Goal: Check status: Check status

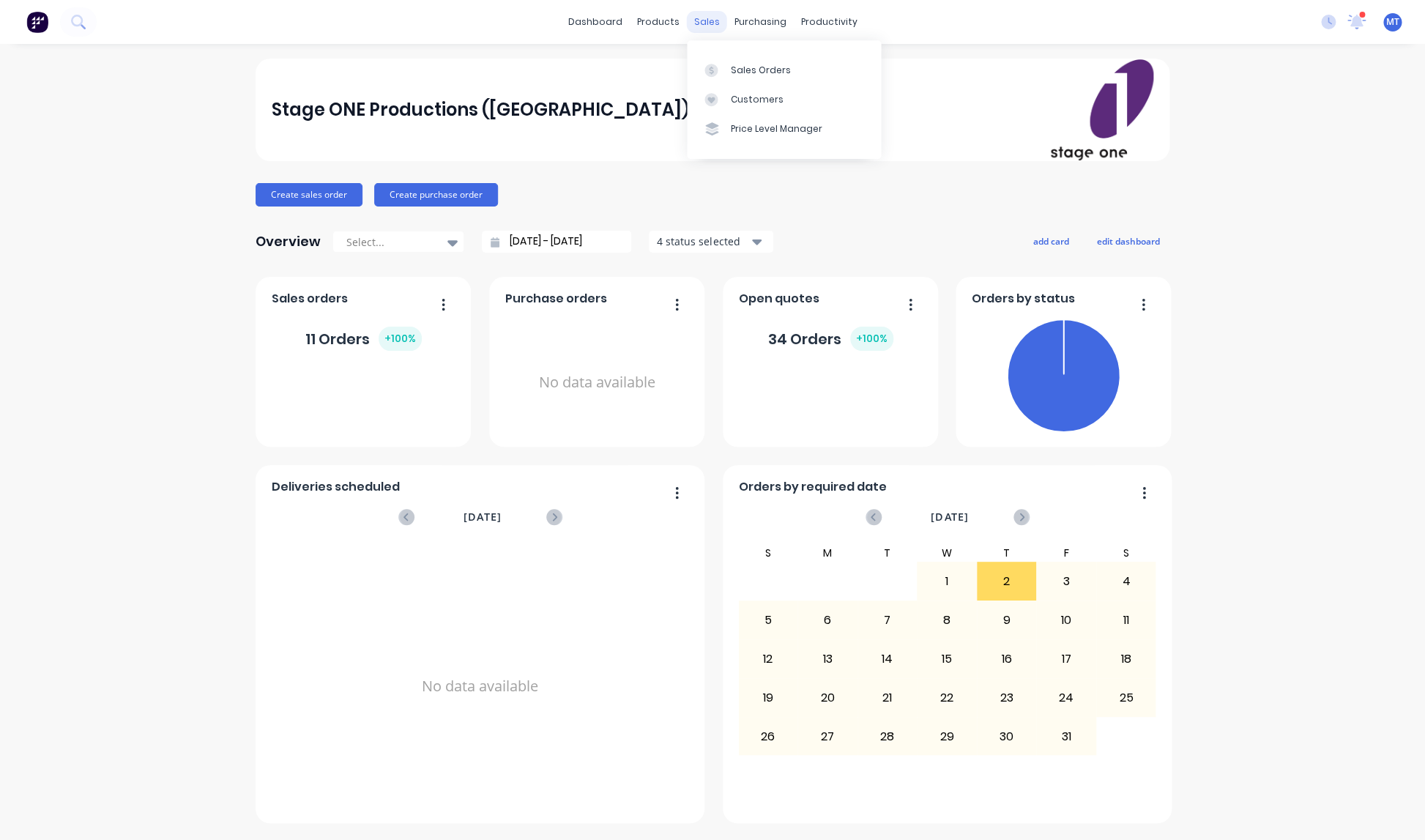
click at [705, 20] on div "sales" at bounding box center [707, 21] width 40 height 22
click at [749, 73] on div "Sales Orders" at bounding box center [760, 70] width 60 height 13
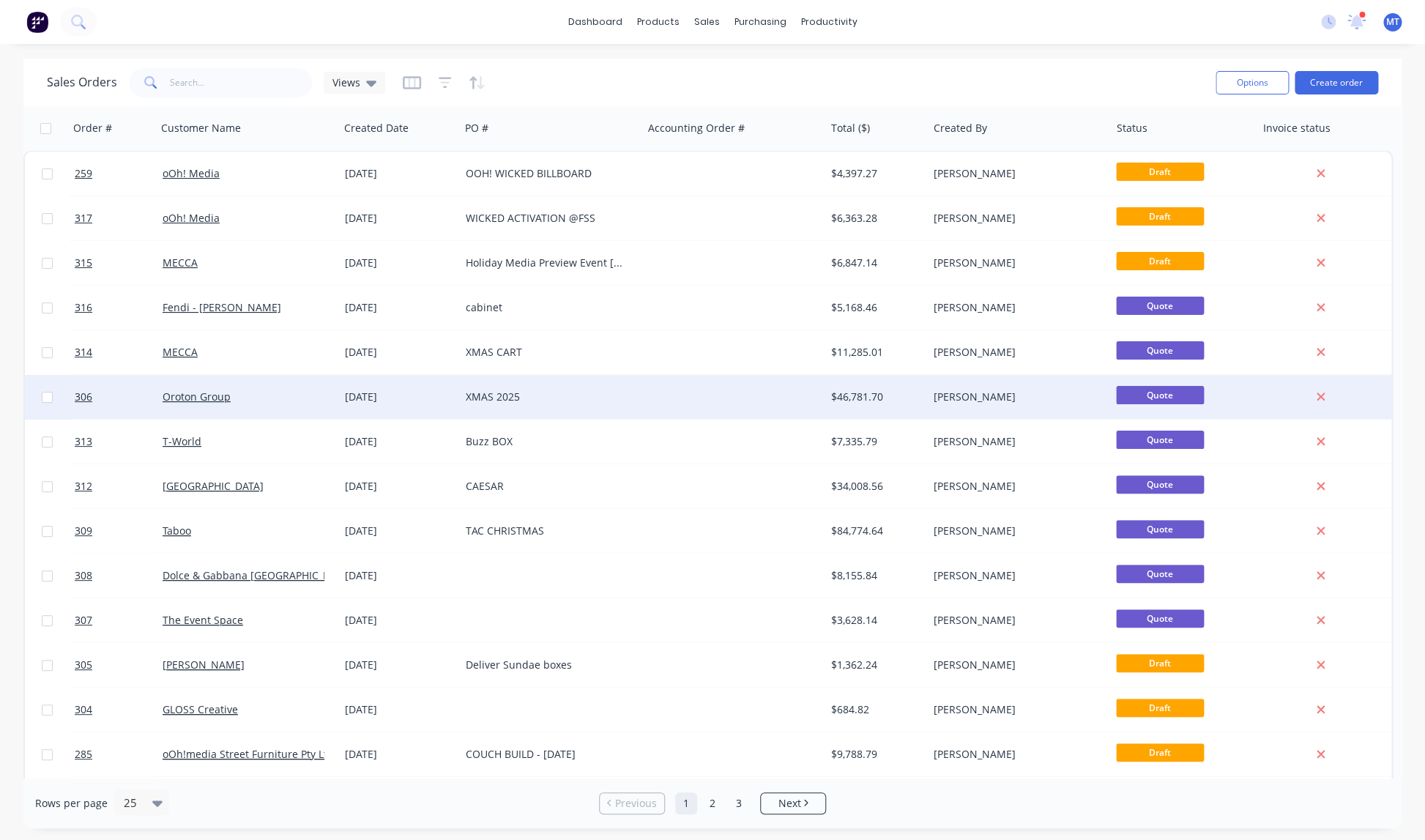
scroll to position [1, 0]
click at [488, 395] on div "XMAS 2025" at bounding box center [547, 395] width 163 height 14
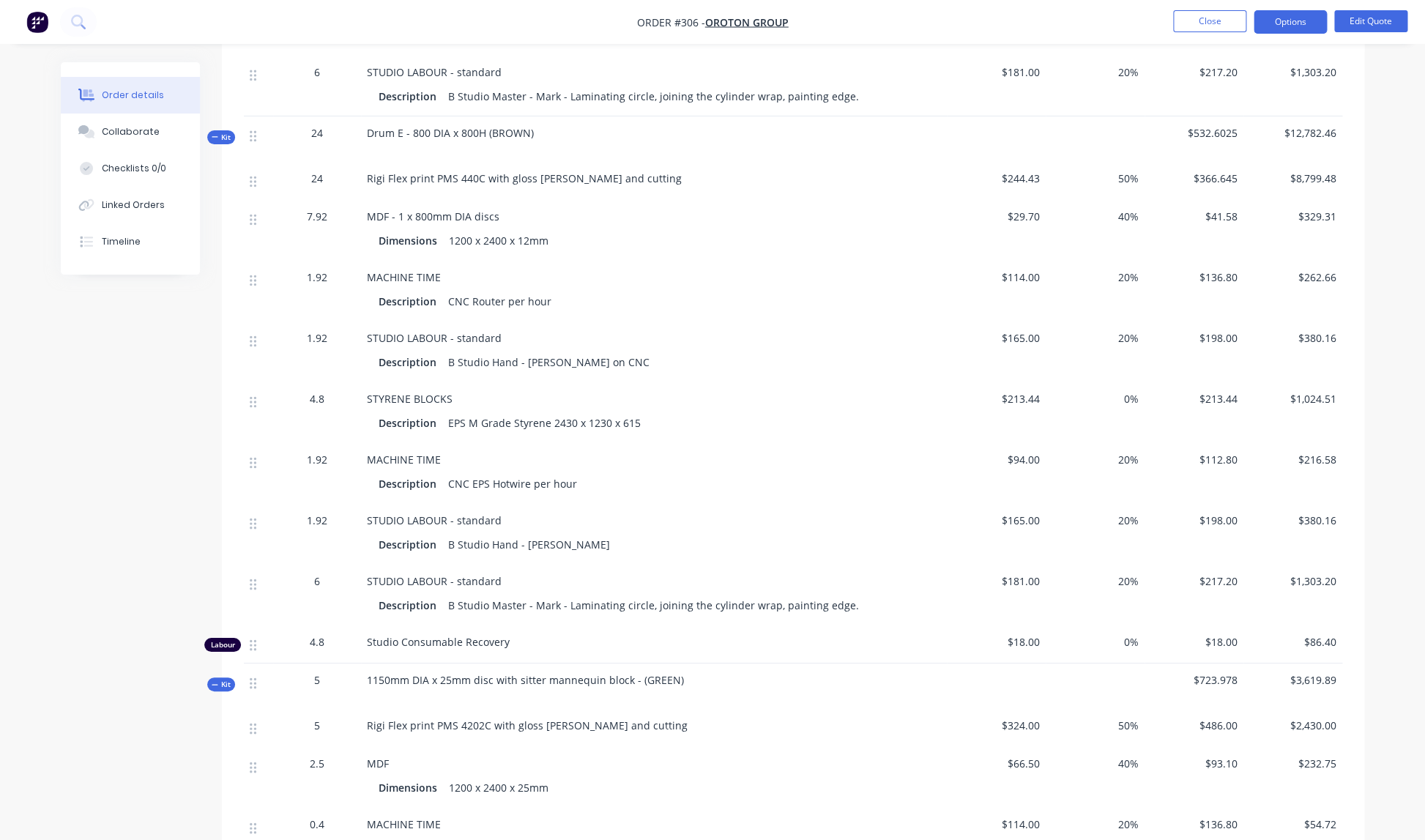
scroll to position [2530, 0]
click at [324, 134] on div "24" at bounding box center [317, 135] width 76 height 15
click at [323, 137] on span "24" at bounding box center [317, 135] width 12 height 15
click at [319, 137] on span "24" at bounding box center [317, 135] width 12 height 15
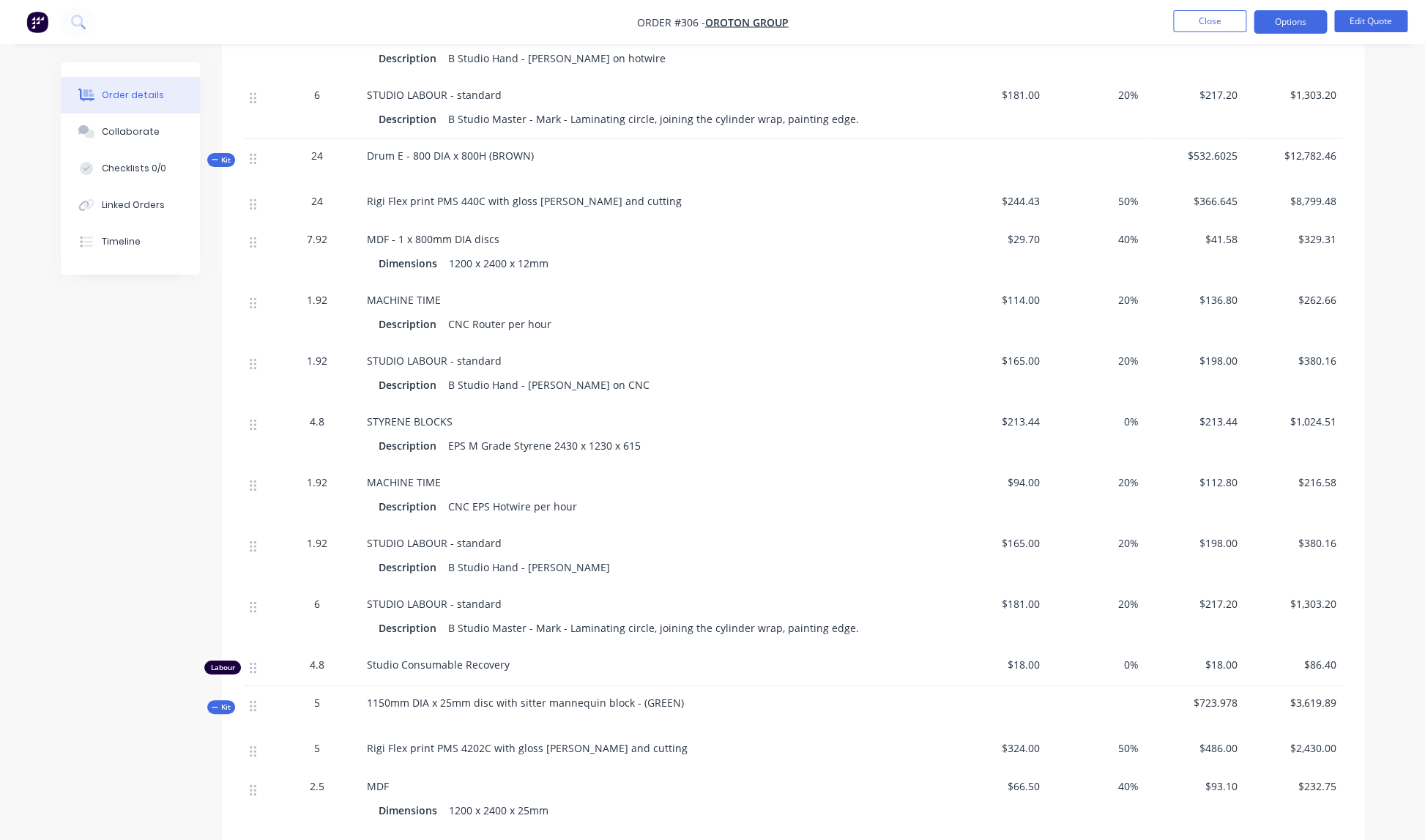
scroll to position [2533, 0]
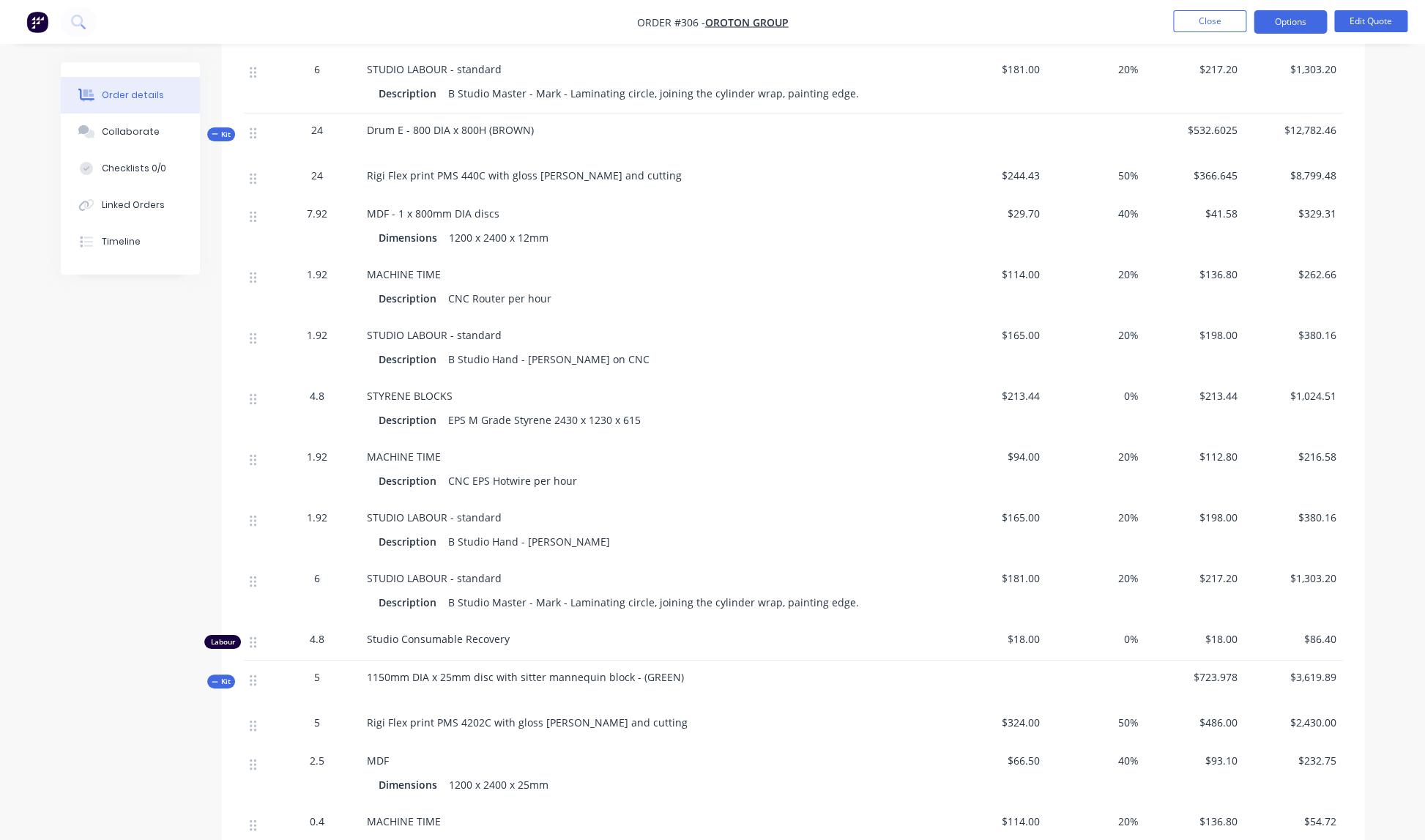
click at [323, 131] on div "24" at bounding box center [317, 130] width 76 height 15
click at [319, 131] on span "24" at bounding box center [317, 130] width 12 height 15
